Goal: Task Accomplishment & Management: Use online tool/utility

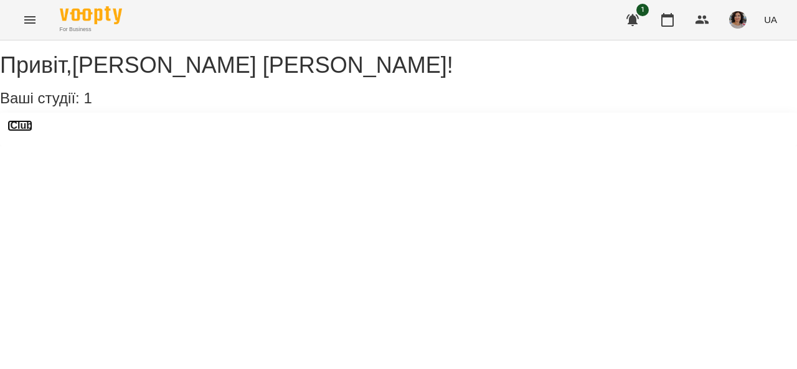
click at [32, 131] on h3 "iClub" at bounding box center [19, 125] width 25 height 11
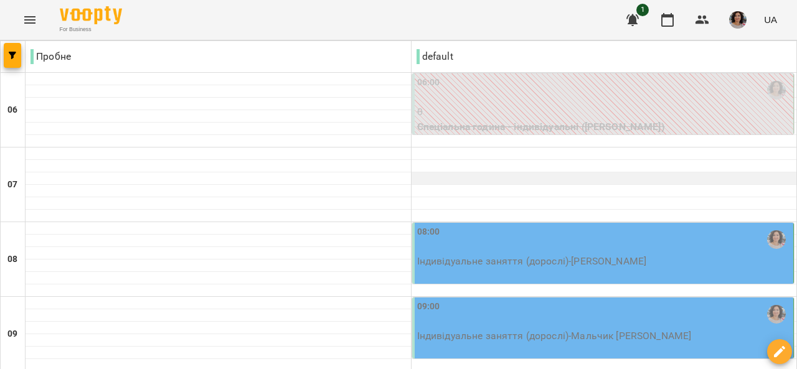
scroll to position [249, 0]
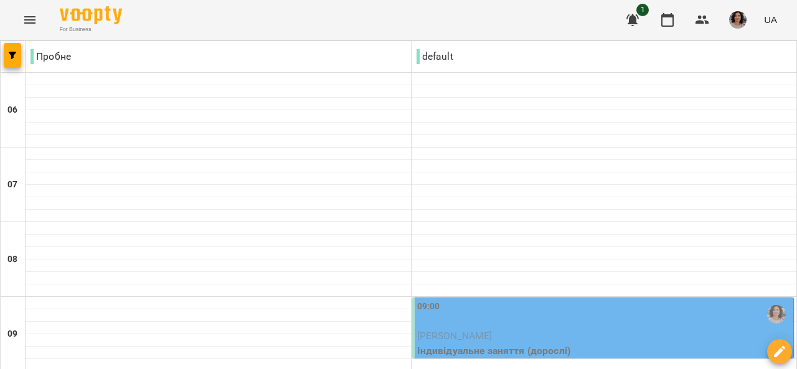
scroll to position [125, 0]
click at [547, 300] on div "09:00" at bounding box center [604, 314] width 374 height 29
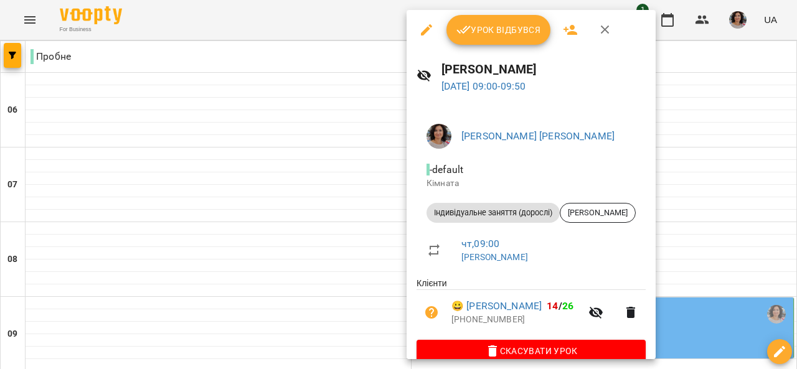
click at [506, 26] on span "Урок відбувся" at bounding box center [499, 29] width 85 height 15
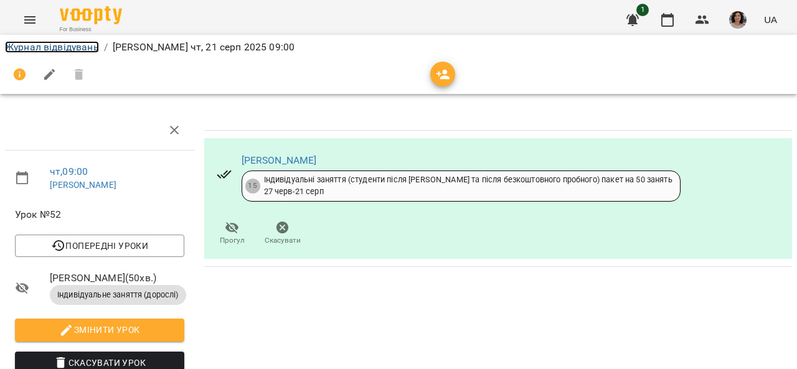
click at [47, 48] on link "Журнал відвідувань" at bounding box center [52, 47] width 94 height 12
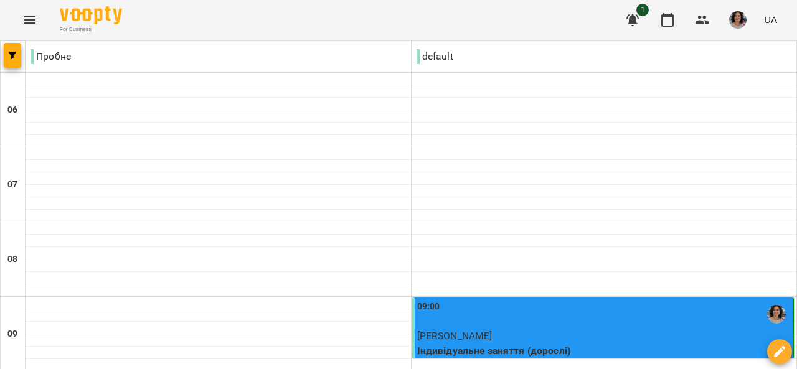
scroll to position [122, 0]
